Goal: Transaction & Acquisition: Download file/media

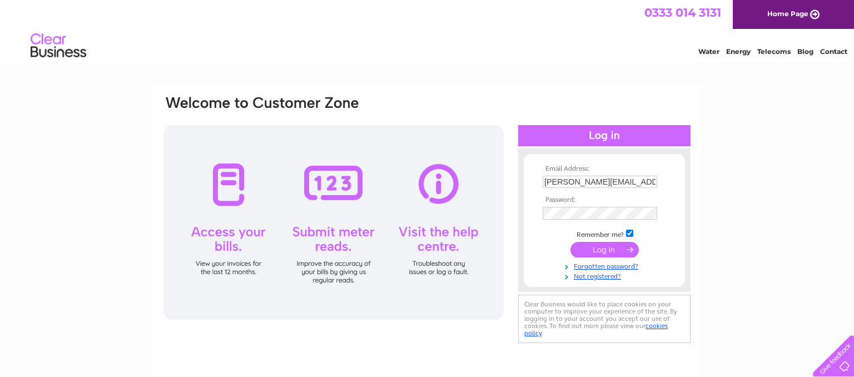
click at [793, 179] on div "Email Address: [PERSON_NAME][EMAIL_ADDRESS][PERSON_NAME][PERSON_NAME][DOMAIN_NA…" at bounding box center [427, 333] width 854 height 501
click at [605, 246] on input "submit" at bounding box center [604, 250] width 68 height 16
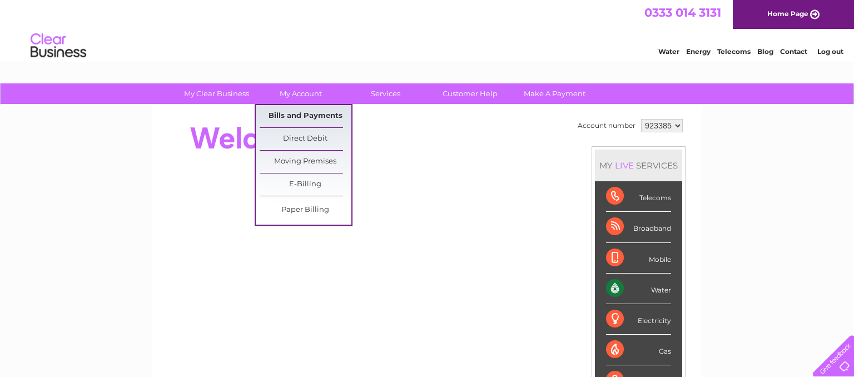
click at [294, 117] on link "Bills and Payments" at bounding box center [306, 116] width 92 height 22
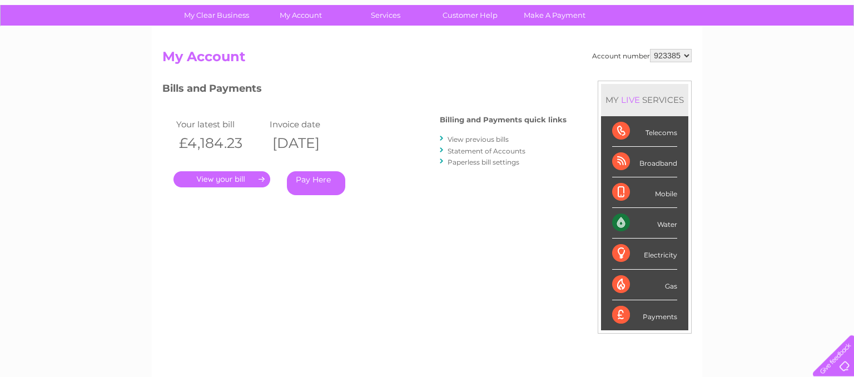
scroll to position [58, 0]
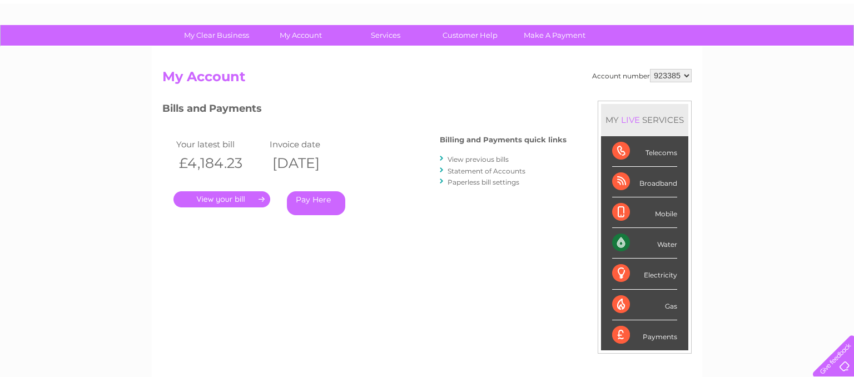
click at [471, 159] on link "View previous bills" at bounding box center [477, 159] width 61 height 8
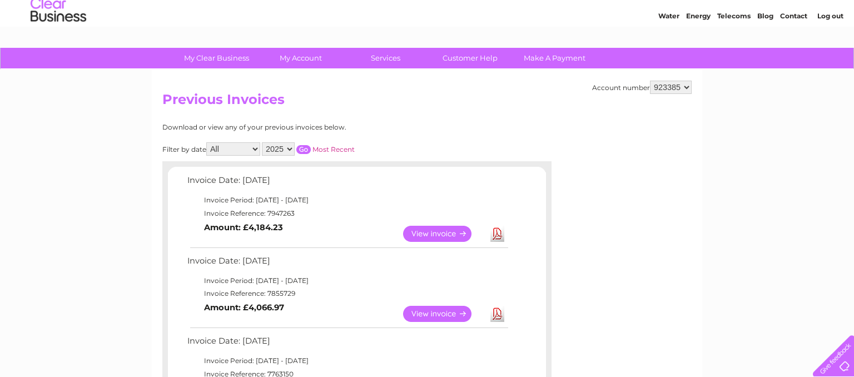
scroll to position [58, 0]
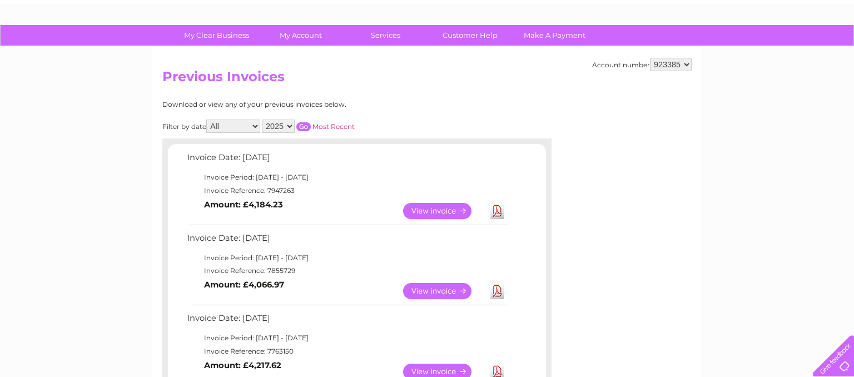
click at [496, 212] on link "Download" at bounding box center [497, 211] width 14 height 16
